Goal: Transaction & Acquisition: Download file/media

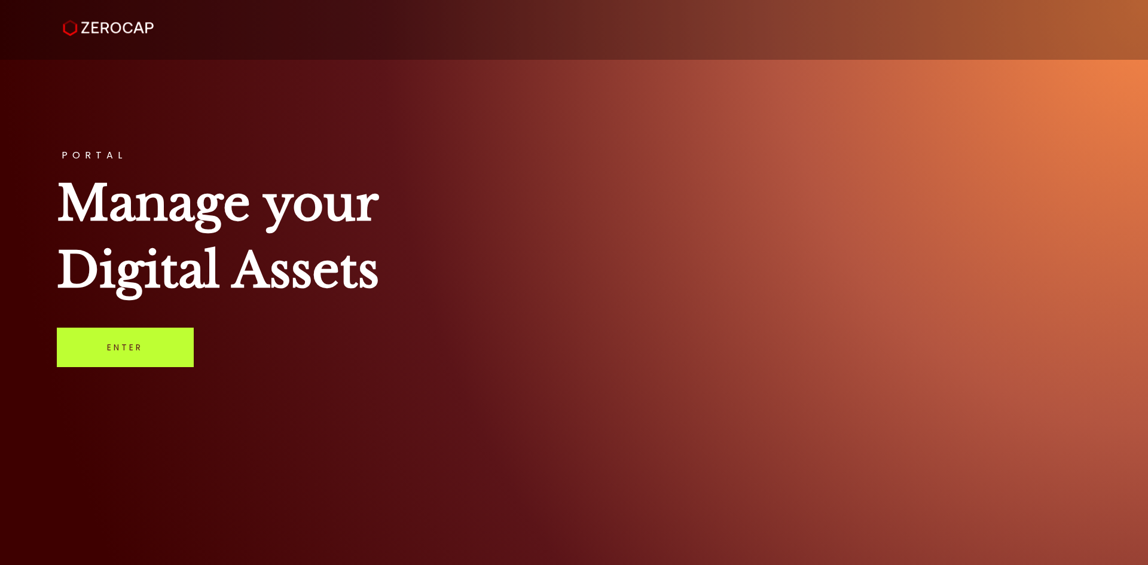
click at [159, 335] on link "Enter" at bounding box center [125, 347] width 137 height 39
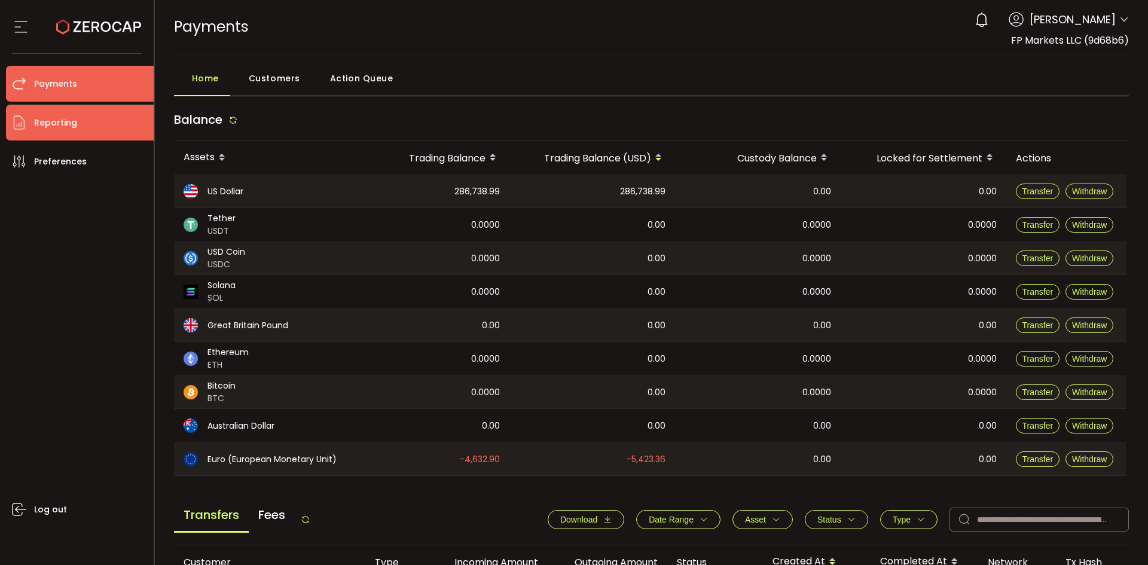
click at [69, 111] on li "Reporting" at bounding box center [80, 123] width 148 height 36
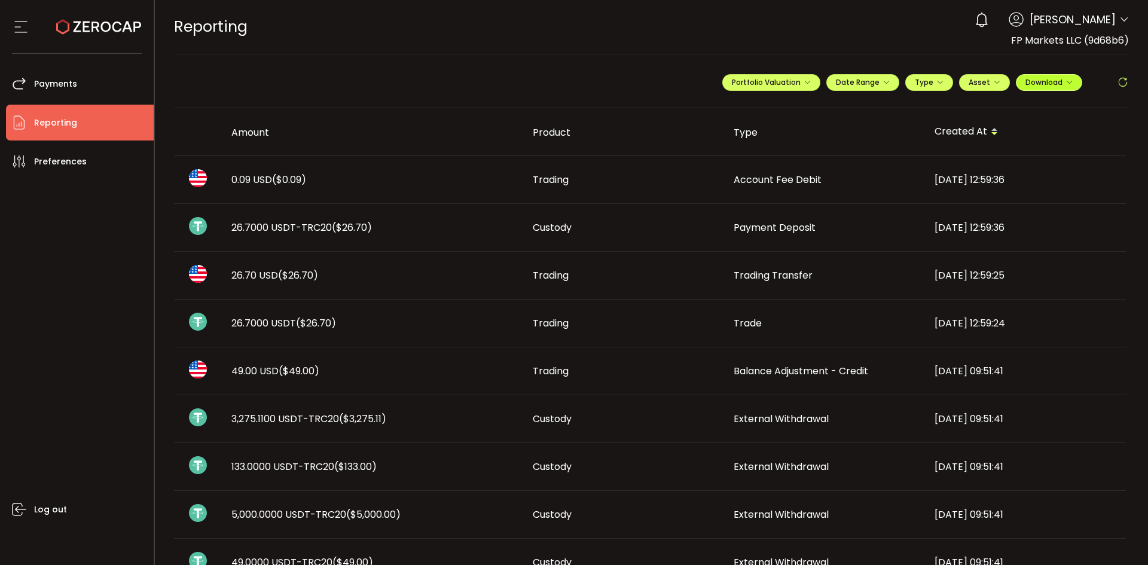
click at [1026, 75] on button "Download" at bounding box center [1049, 82] width 66 height 17
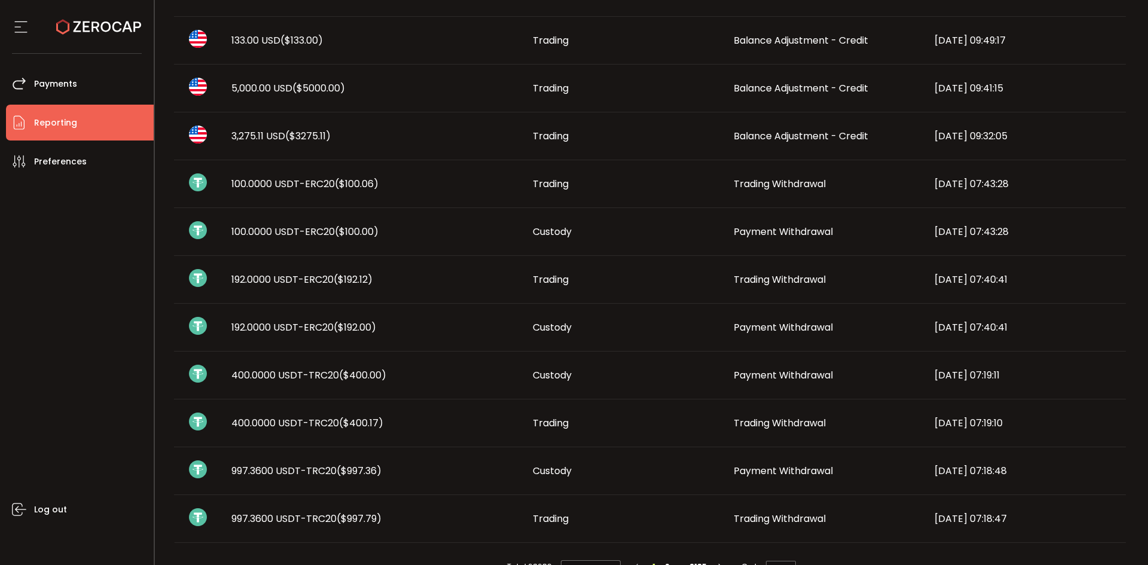
scroll to position [607, 0]
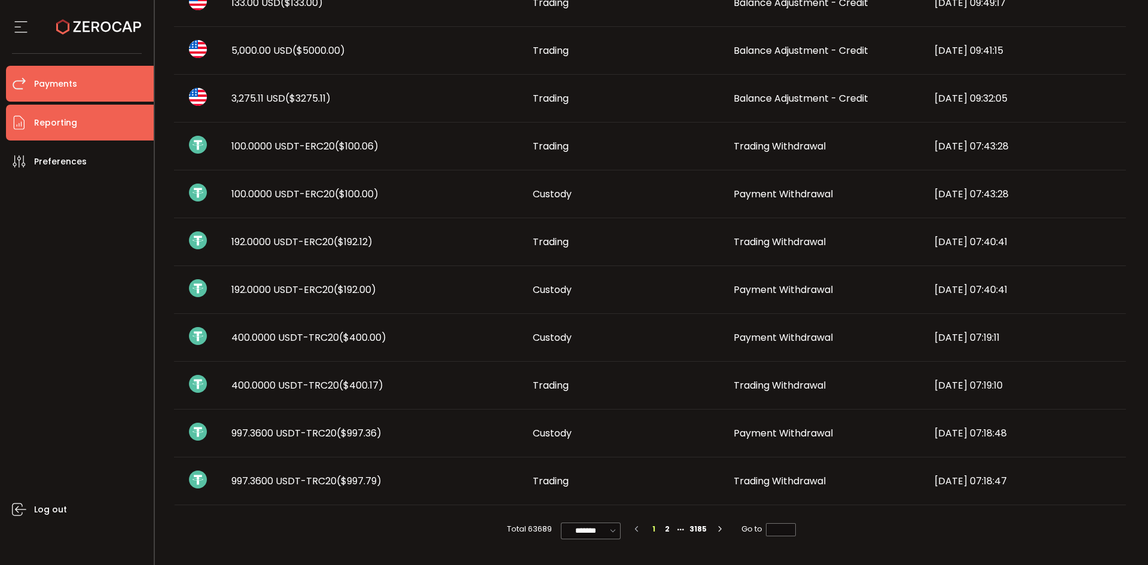
click at [61, 82] on span "Payments" at bounding box center [55, 83] width 43 height 17
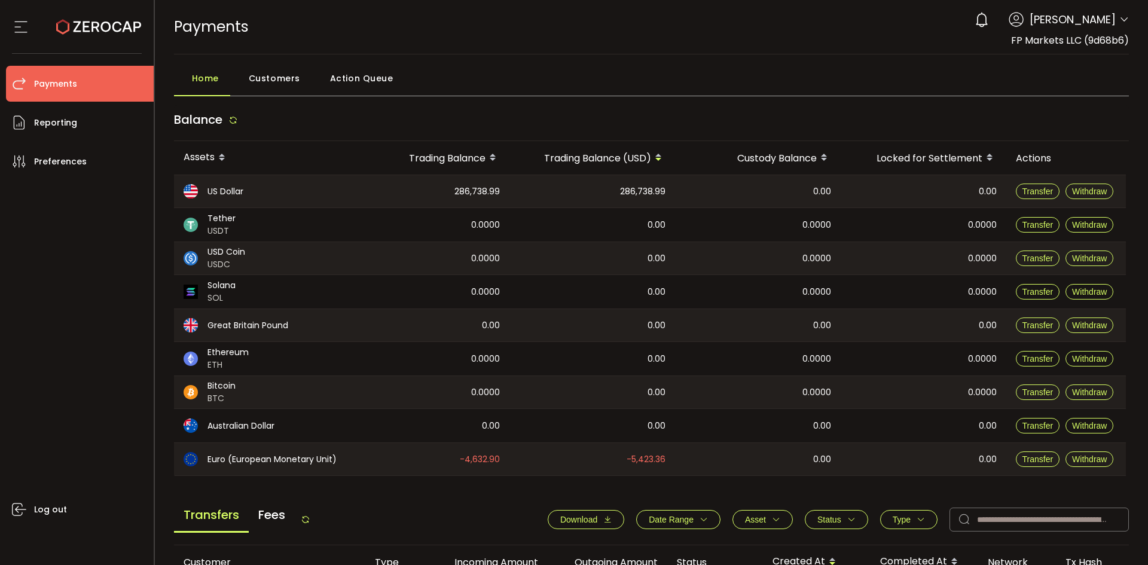
click at [598, 515] on span "Download" at bounding box center [585, 520] width 51 height 10
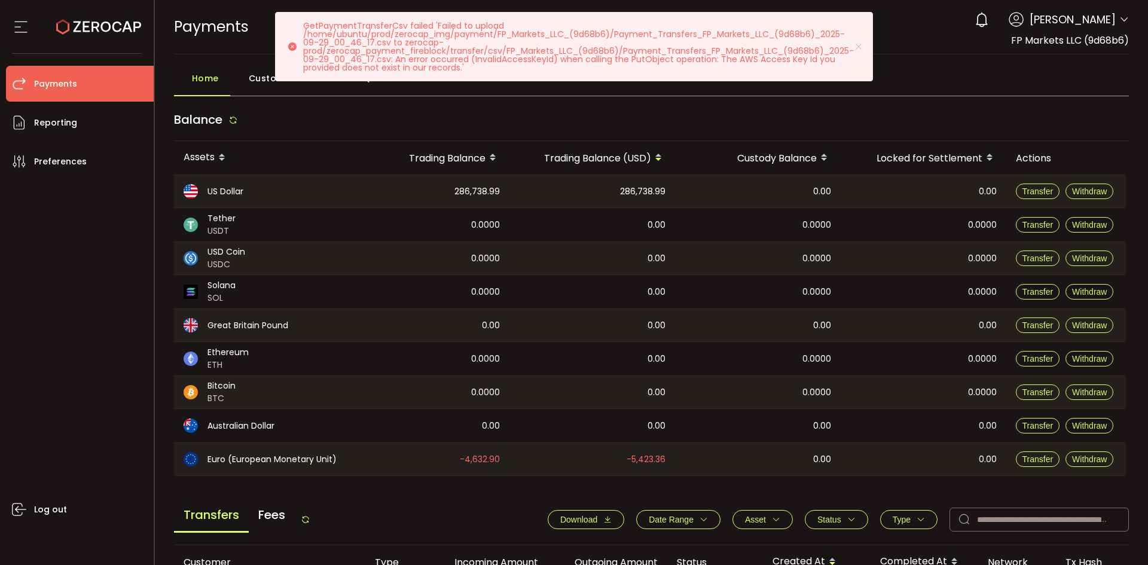
click at [495, 96] on div "Home Customers Action Queue" at bounding box center [651, 81] width 955 height 30
